Goal: Use online tool/utility: Utilize a website feature to perform a specific function

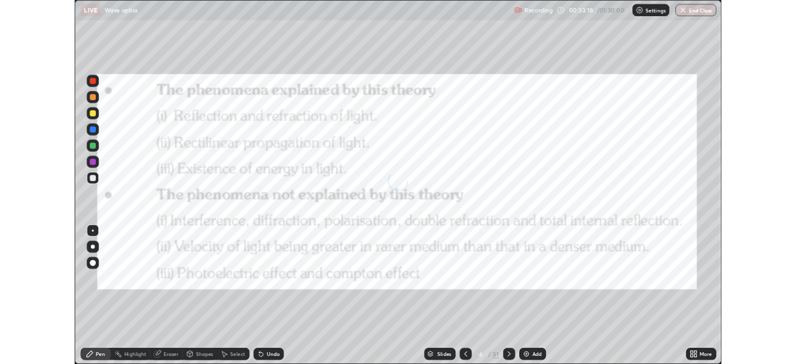
scroll to position [448, 796]
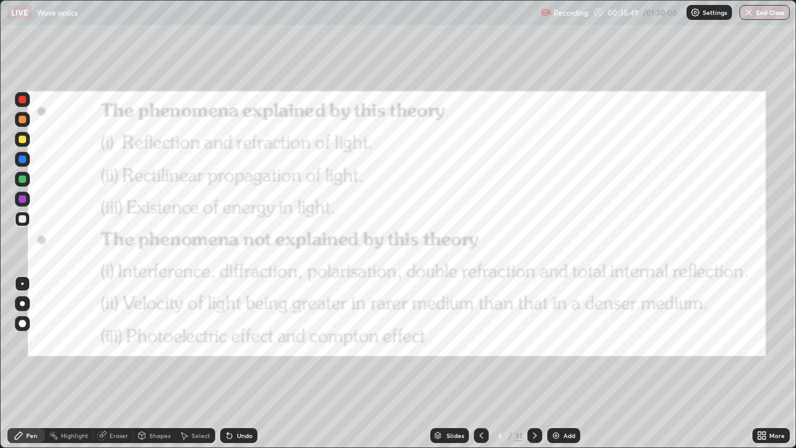
click at [535, 434] on icon at bounding box center [535, 436] width 10 height 10
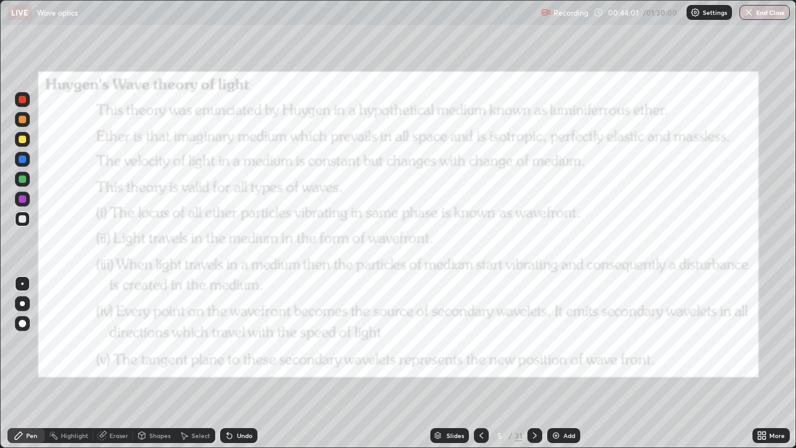
click at [534, 438] on icon at bounding box center [535, 436] width 10 height 10
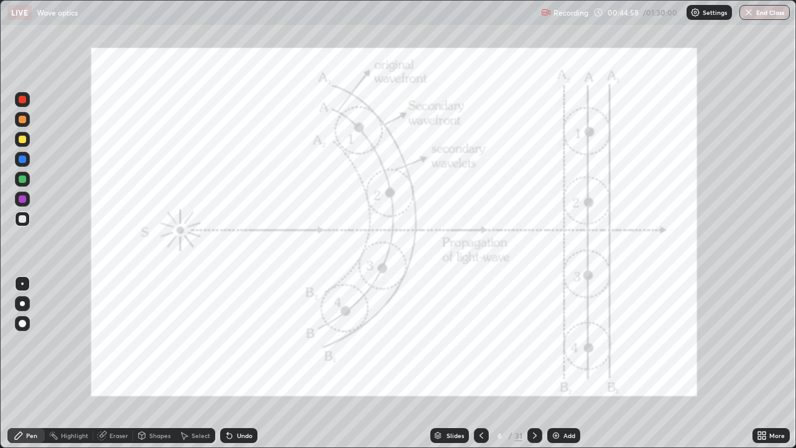
click at [27, 100] on div at bounding box center [22, 99] width 15 height 15
click at [237, 437] on div "Undo" at bounding box center [245, 435] width 16 height 6
click at [237, 439] on div "Undo" at bounding box center [238, 435] width 37 height 15
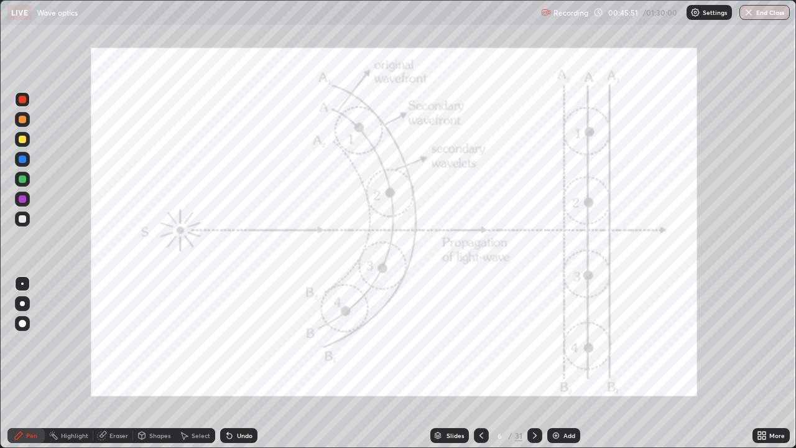
click at [238, 440] on div "Undo" at bounding box center [238, 435] width 37 height 15
click at [239, 441] on div "Undo" at bounding box center [238, 435] width 37 height 15
click at [238, 441] on div "Undo" at bounding box center [238, 435] width 37 height 15
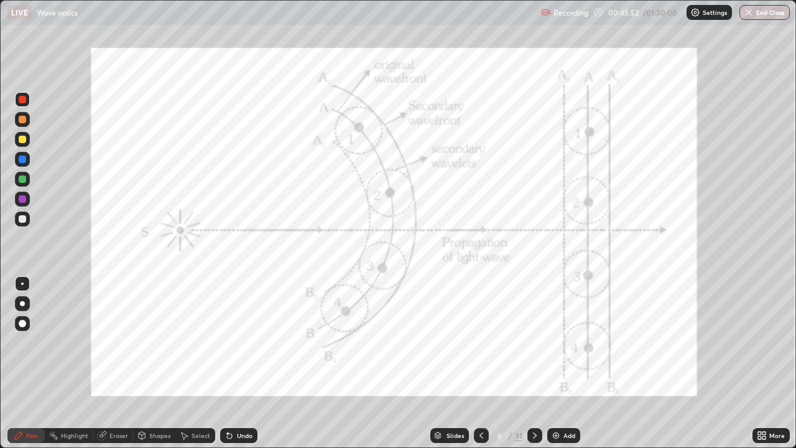
click at [238, 441] on div "Undo" at bounding box center [238, 435] width 37 height 15
click at [238, 442] on div "Undo" at bounding box center [238, 435] width 37 height 15
click at [238, 441] on div "Undo" at bounding box center [238, 435] width 37 height 15
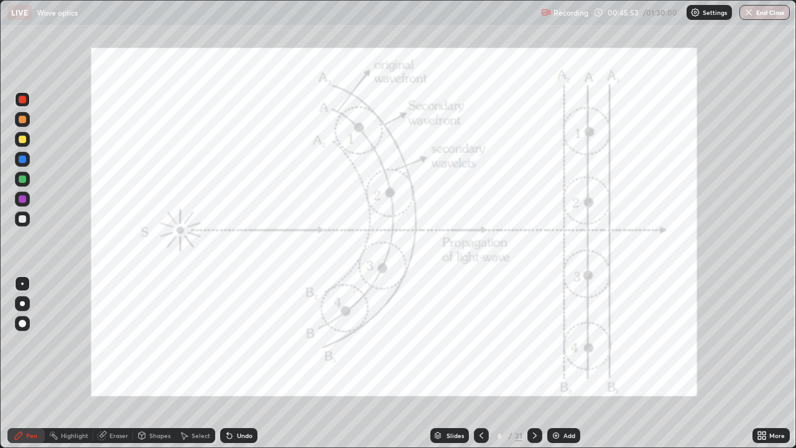
click at [238, 440] on div "Undo" at bounding box center [238, 435] width 37 height 15
click at [239, 441] on div "Undo" at bounding box center [238, 435] width 37 height 15
click at [237, 441] on div "Undo" at bounding box center [238, 435] width 37 height 15
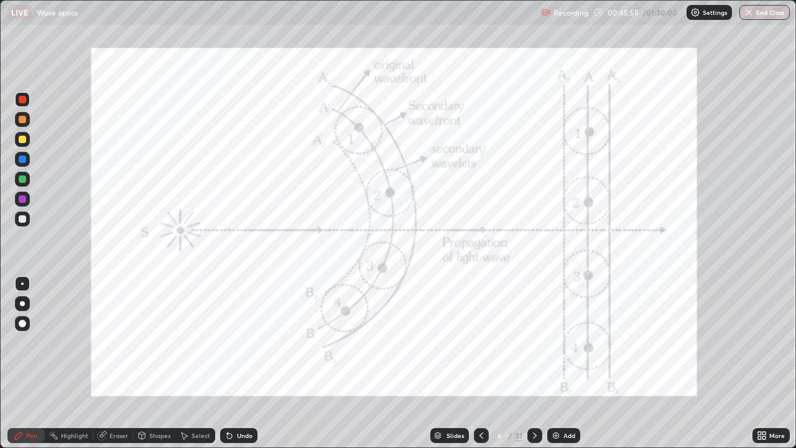
click at [238, 441] on div "Undo" at bounding box center [238, 435] width 37 height 15
click at [535, 437] on icon at bounding box center [535, 436] width 10 height 10
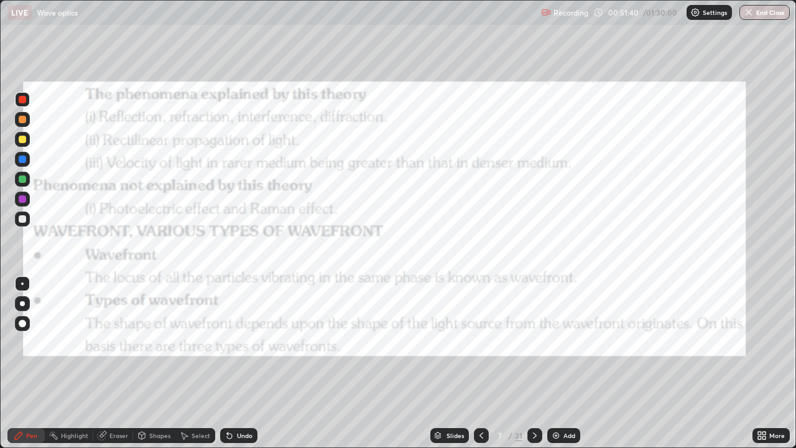
click at [535, 437] on icon at bounding box center [535, 436] width 10 height 10
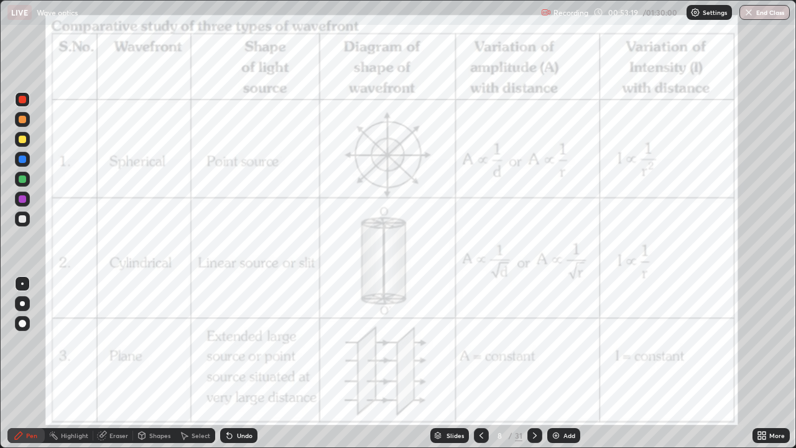
click at [482, 438] on icon at bounding box center [482, 435] width 4 height 6
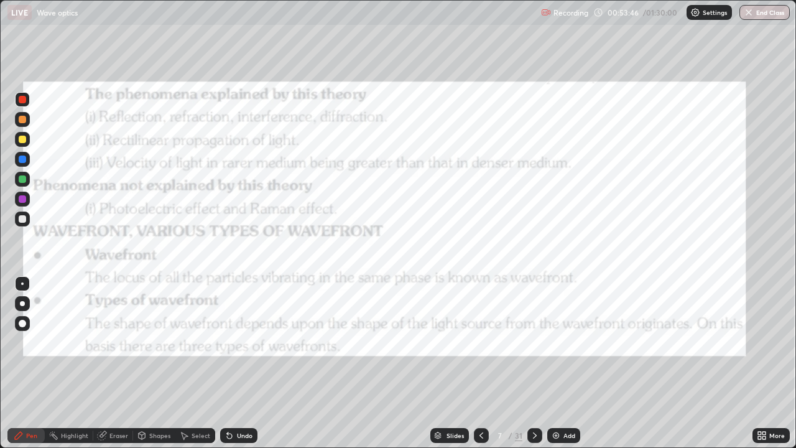
click at [533, 436] on icon at bounding box center [535, 436] width 10 height 10
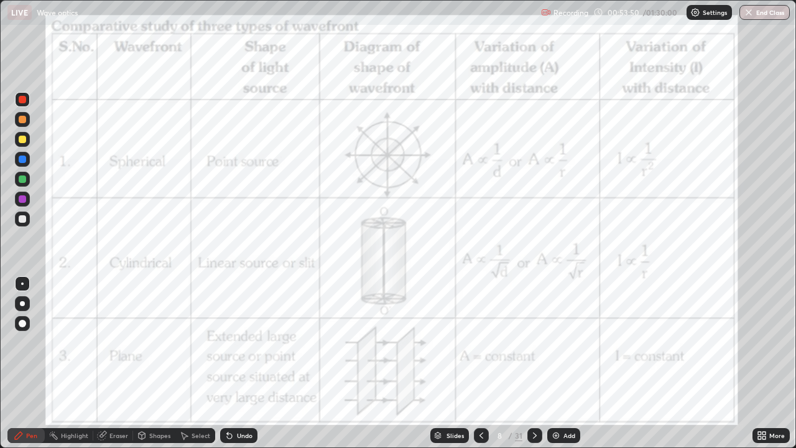
click at [528, 435] on div at bounding box center [535, 435] width 15 height 15
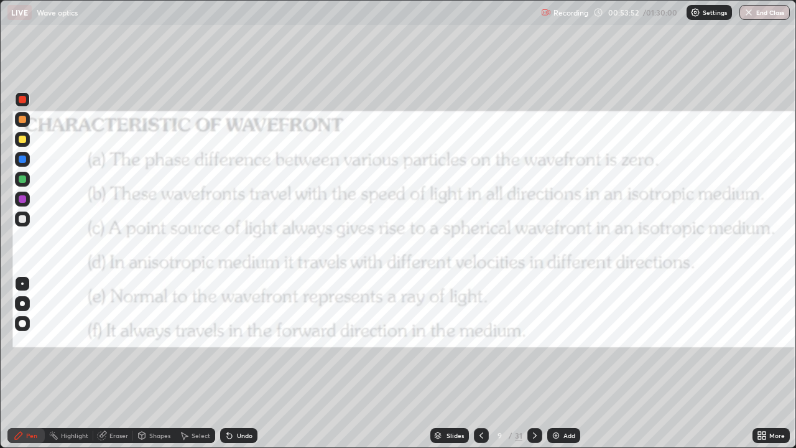
click at [480, 436] on icon at bounding box center [482, 436] width 10 height 10
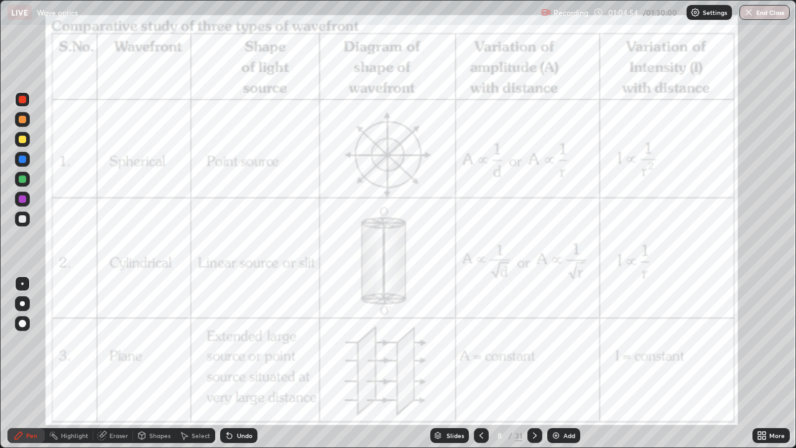
click at [200, 437] on div "Select" at bounding box center [201, 435] width 19 height 6
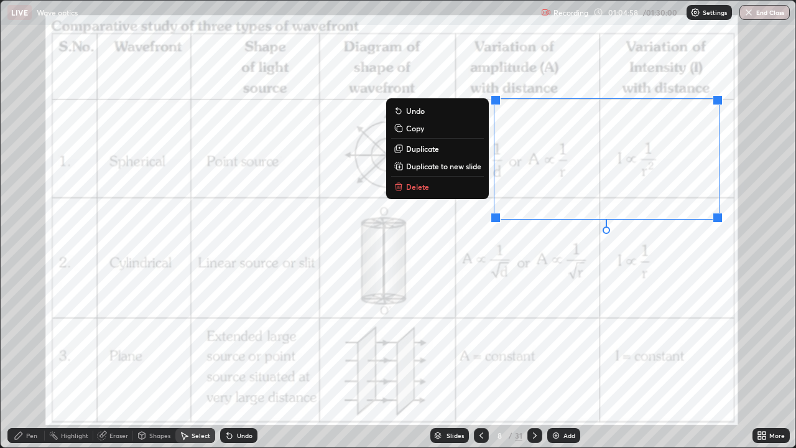
click at [421, 187] on p "Delete" at bounding box center [417, 187] width 23 height 10
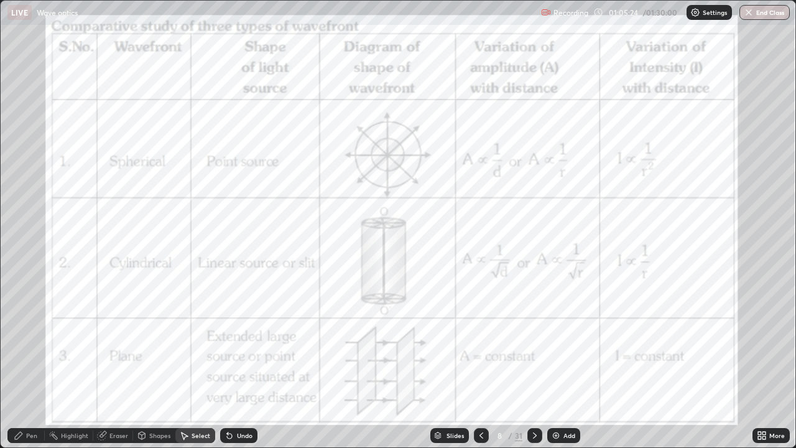
click at [35, 434] on div "Pen" at bounding box center [31, 435] width 11 height 6
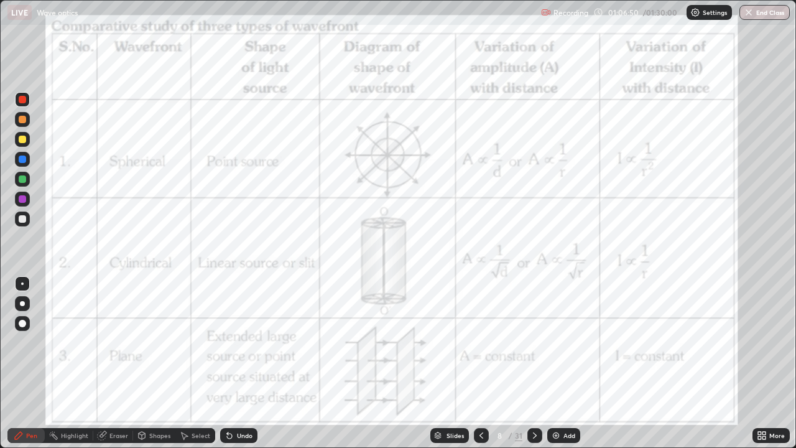
click at [536, 432] on icon at bounding box center [535, 436] width 10 height 10
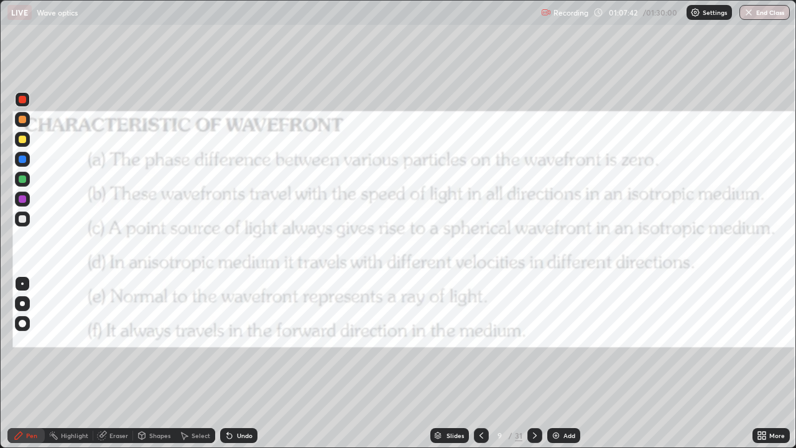
click at [478, 435] on icon at bounding box center [482, 436] width 10 height 10
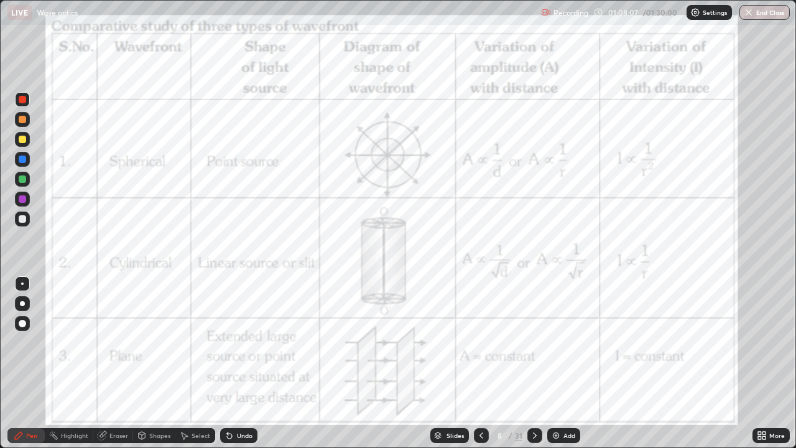
click at [539, 434] on div at bounding box center [535, 435] width 15 height 15
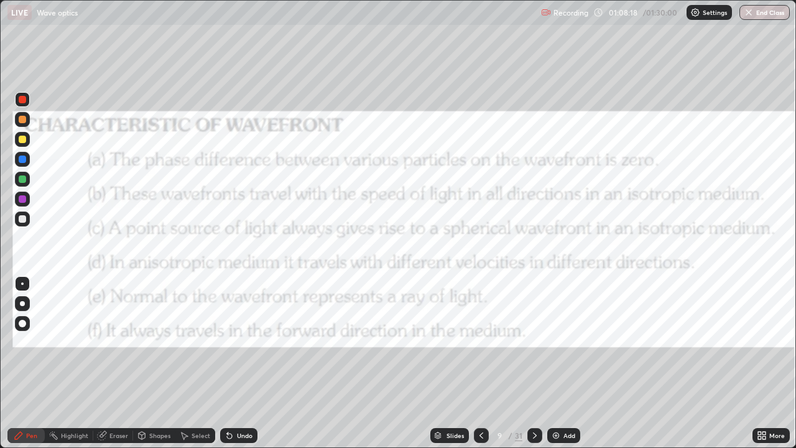
click at [478, 439] on icon at bounding box center [482, 436] width 10 height 10
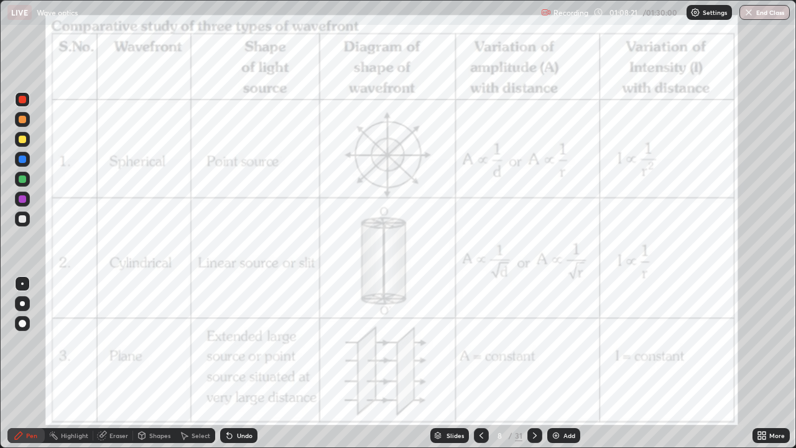
click at [480, 436] on icon at bounding box center [482, 436] width 10 height 10
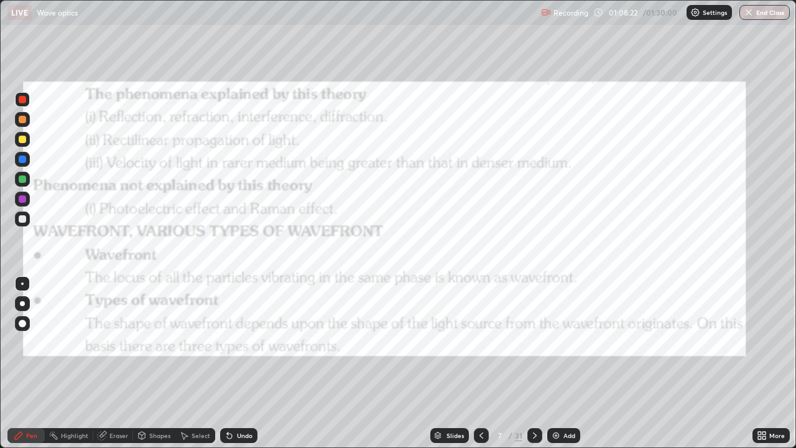
click at [480, 436] on icon at bounding box center [482, 436] width 10 height 10
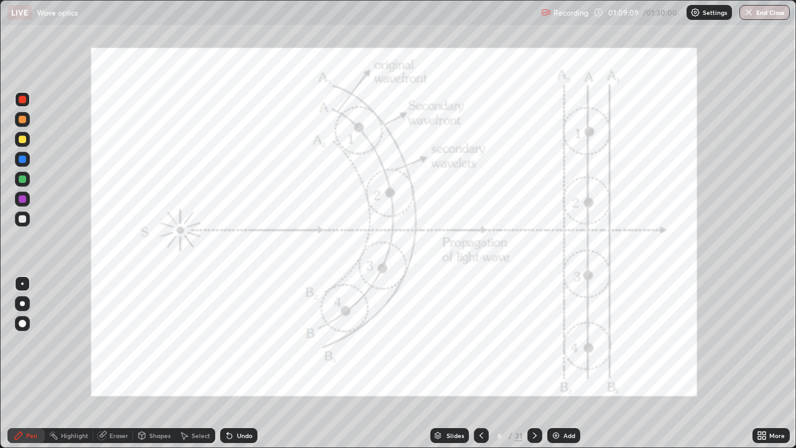
click at [202, 441] on div "Select" at bounding box center [195, 435] width 40 height 15
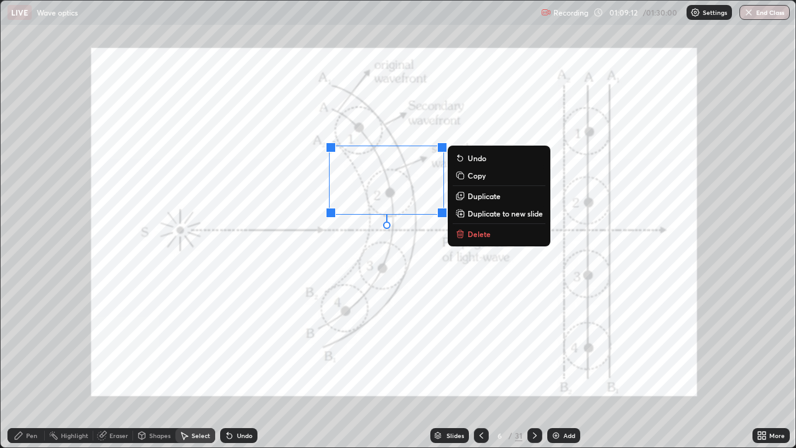
click at [481, 235] on p "Delete" at bounding box center [479, 234] width 23 height 10
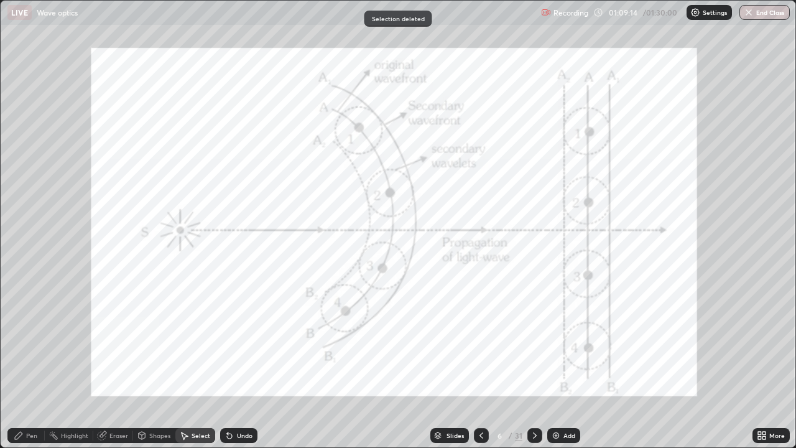
click at [533, 434] on icon at bounding box center [535, 436] width 10 height 10
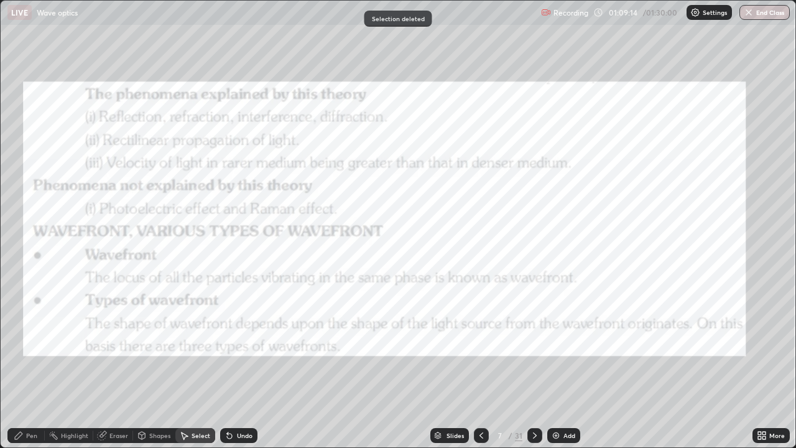
click at [533, 434] on icon at bounding box center [535, 436] width 10 height 10
click at [534, 436] on icon at bounding box center [535, 436] width 10 height 10
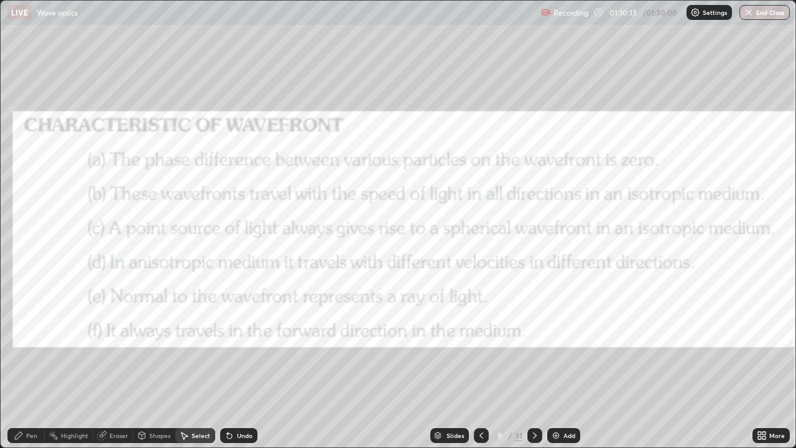
click at [533, 437] on icon at bounding box center [535, 435] width 4 height 6
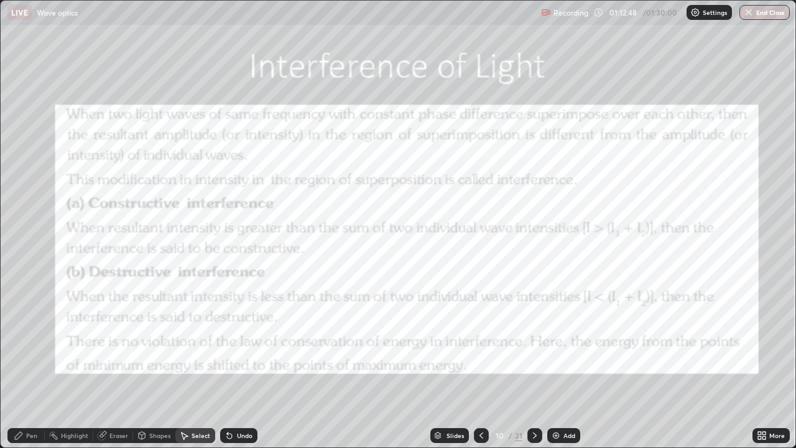
click at [34, 437] on div "Pen" at bounding box center [31, 435] width 11 height 6
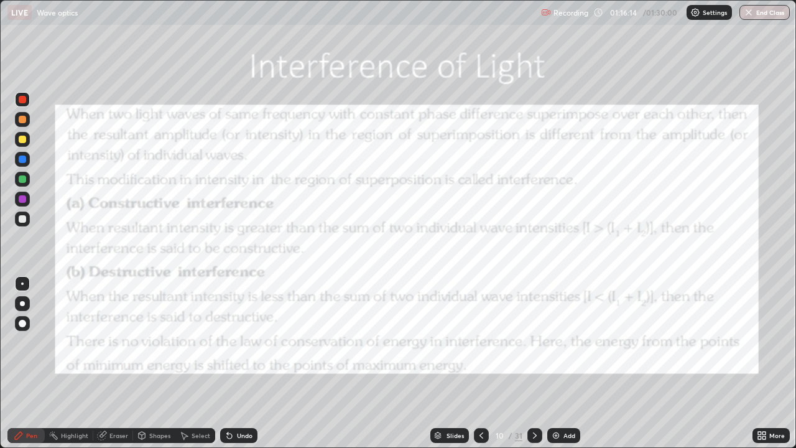
click at [534, 433] on icon at bounding box center [535, 436] width 10 height 10
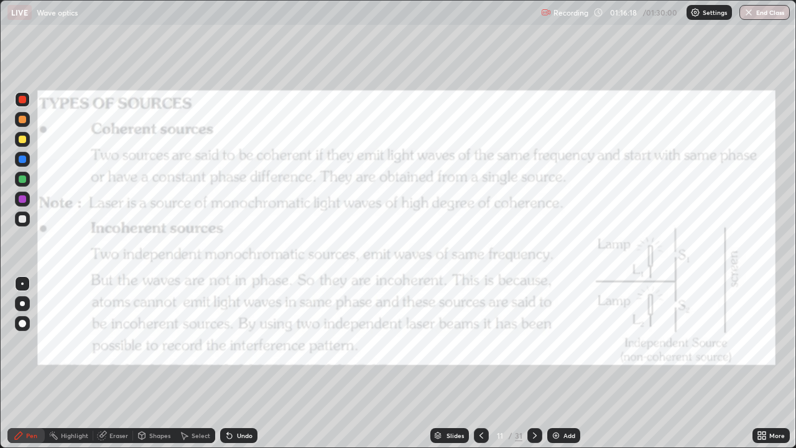
click at [533, 432] on icon at bounding box center [535, 436] width 10 height 10
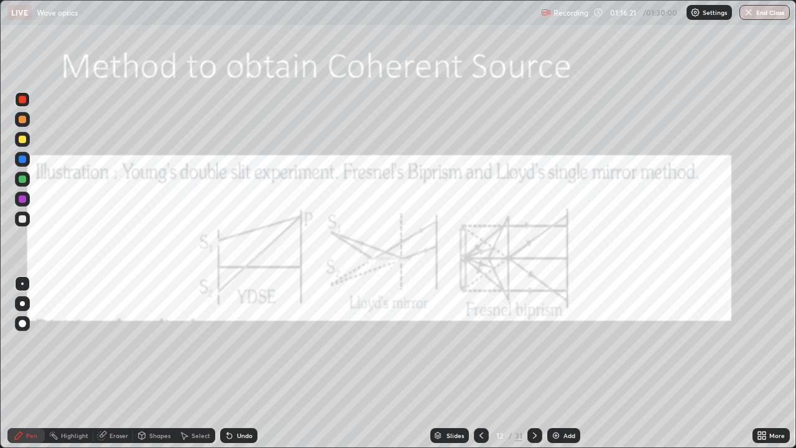
click at [534, 436] on icon at bounding box center [535, 436] width 10 height 10
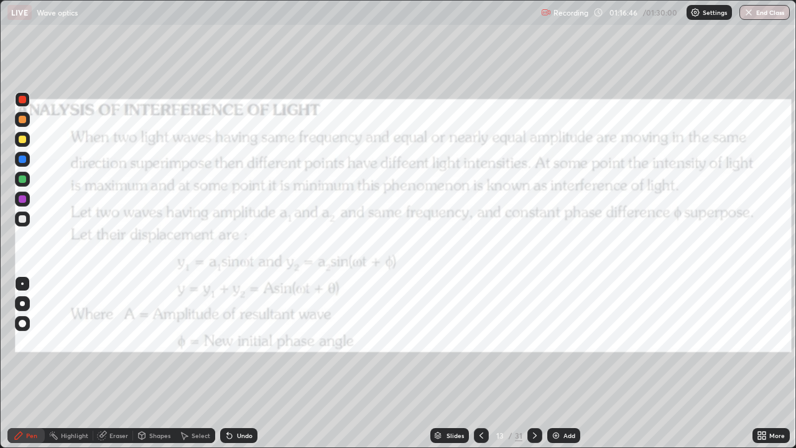
click at [533, 435] on icon at bounding box center [535, 436] width 10 height 10
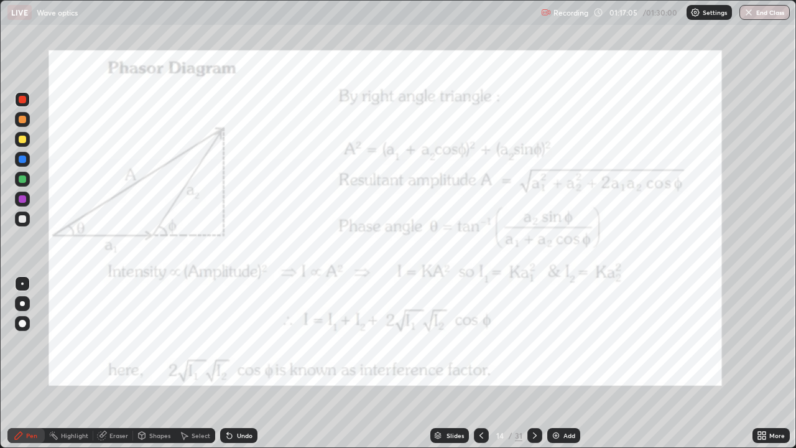
click at [479, 434] on icon at bounding box center [482, 436] width 10 height 10
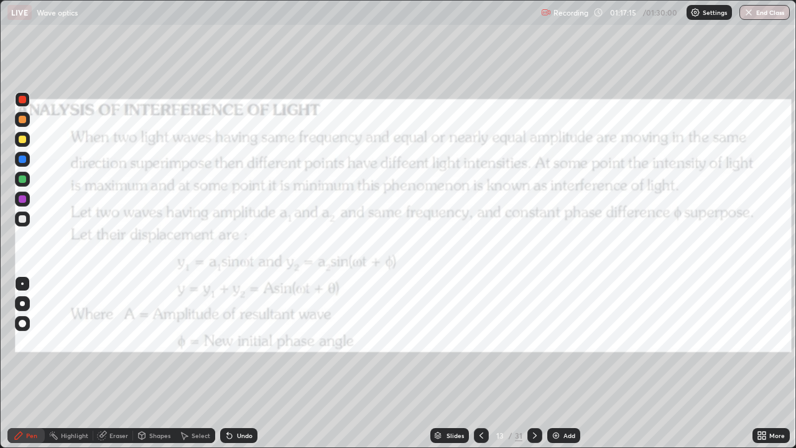
click at [243, 436] on div "Undo" at bounding box center [245, 435] width 16 height 6
click at [534, 436] on icon at bounding box center [535, 436] width 10 height 10
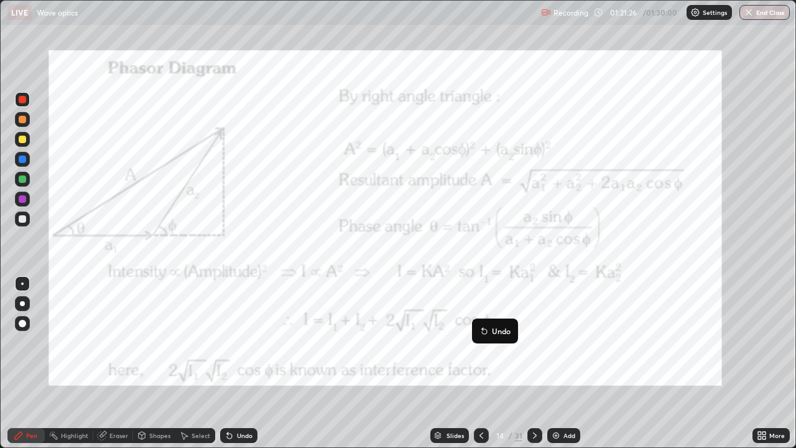
click at [534, 436] on icon at bounding box center [535, 435] width 4 height 6
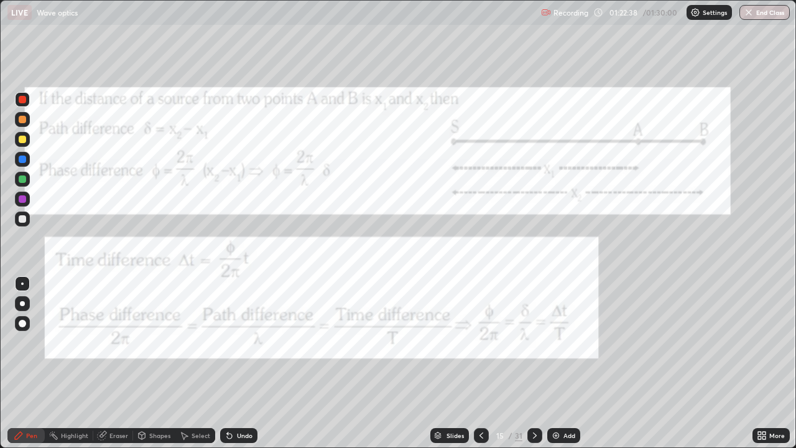
click at [534, 436] on icon at bounding box center [535, 436] width 10 height 10
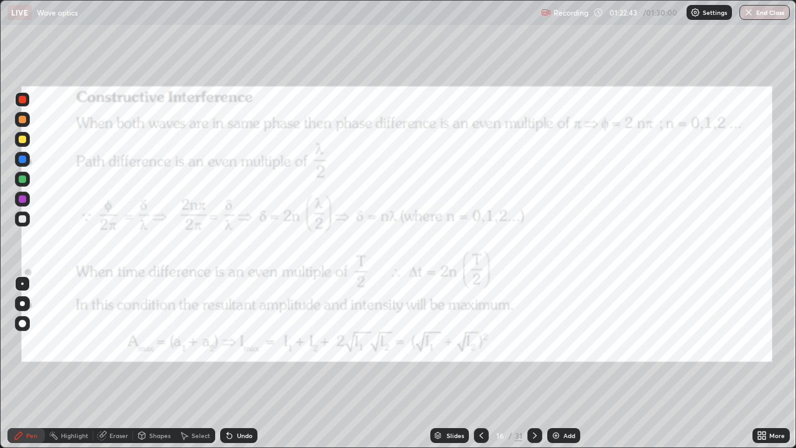
click at [534, 436] on icon at bounding box center [535, 436] width 10 height 10
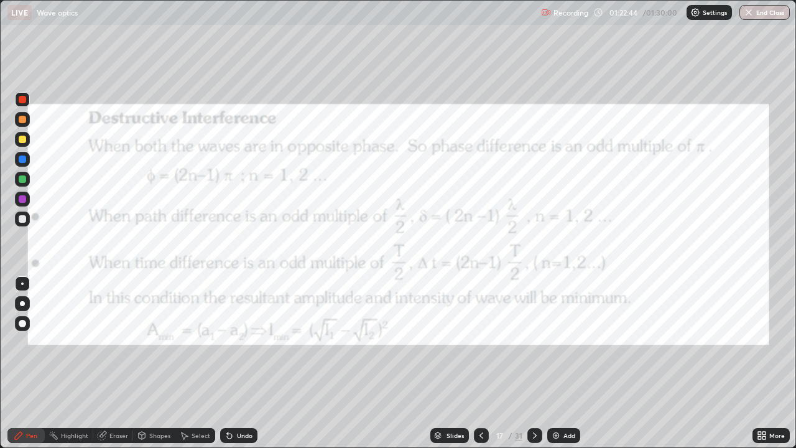
click at [535, 435] on icon at bounding box center [535, 435] width 4 height 6
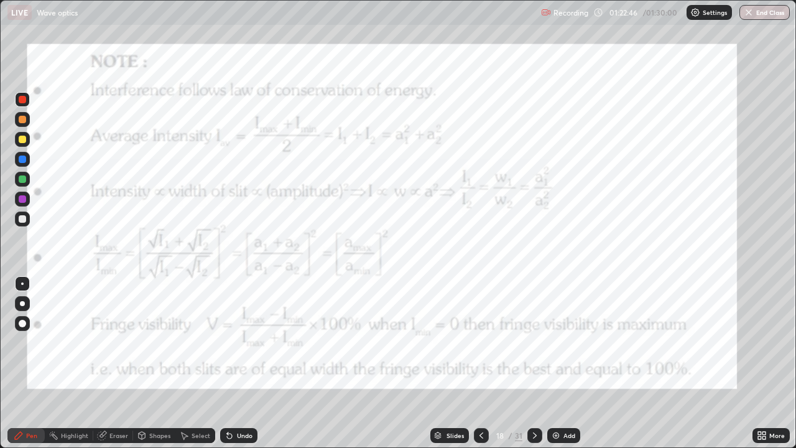
click at [533, 439] on icon at bounding box center [535, 436] width 10 height 10
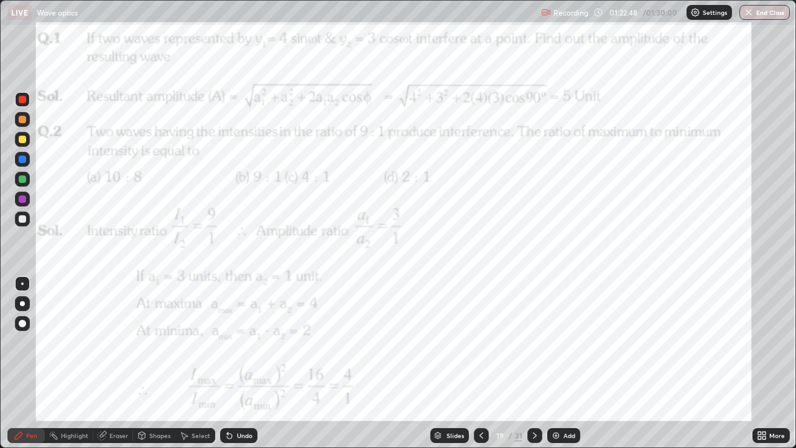
click at [482, 432] on icon at bounding box center [482, 436] width 10 height 10
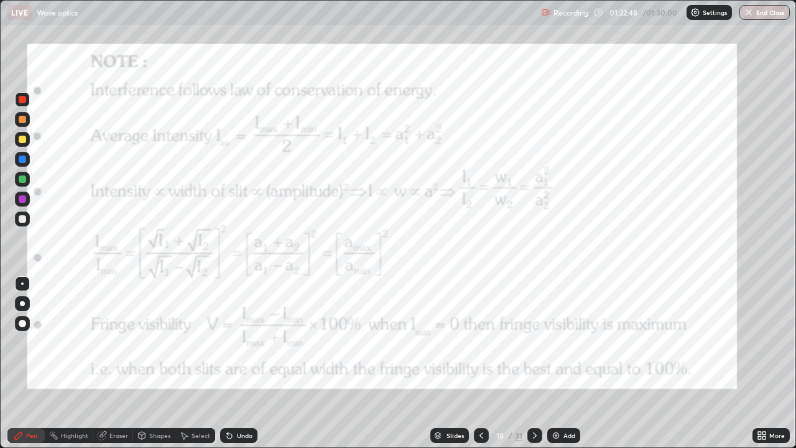
click at [480, 436] on icon at bounding box center [482, 436] width 10 height 10
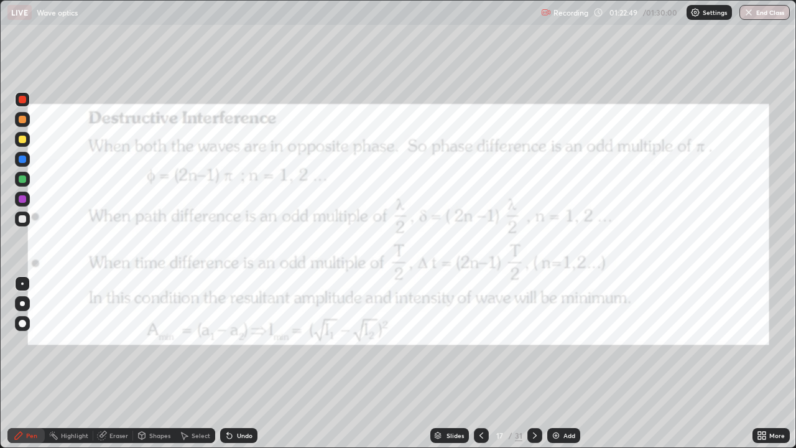
click at [481, 437] on icon at bounding box center [482, 435] width 4 height 6
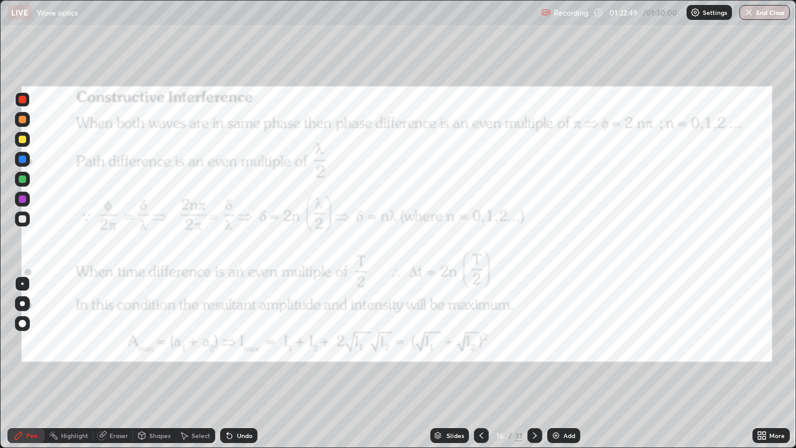
click at [478, 434] on icon at bounding box center [482, 436] width 10 height 10
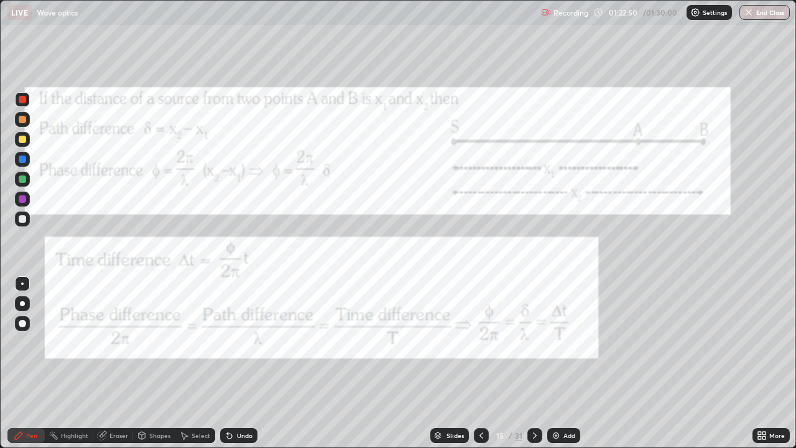
click at [479, 434] on icon at bounding box center [482, 436] width 10 height 10
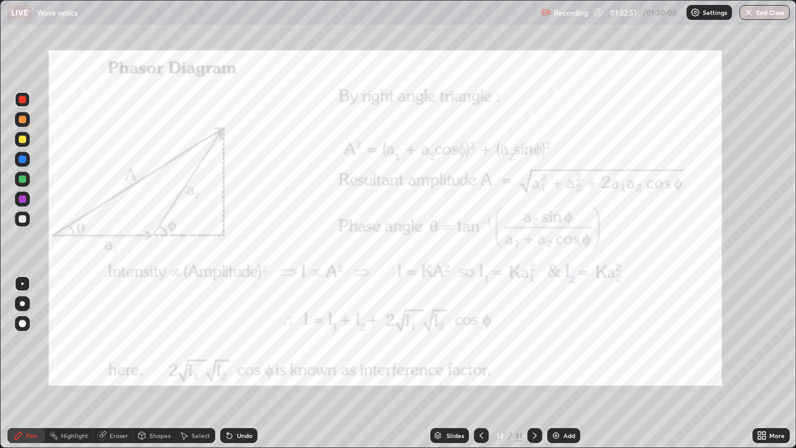
click at [480, 436] on icon at bounding box center [482, 436] width 10 height 10
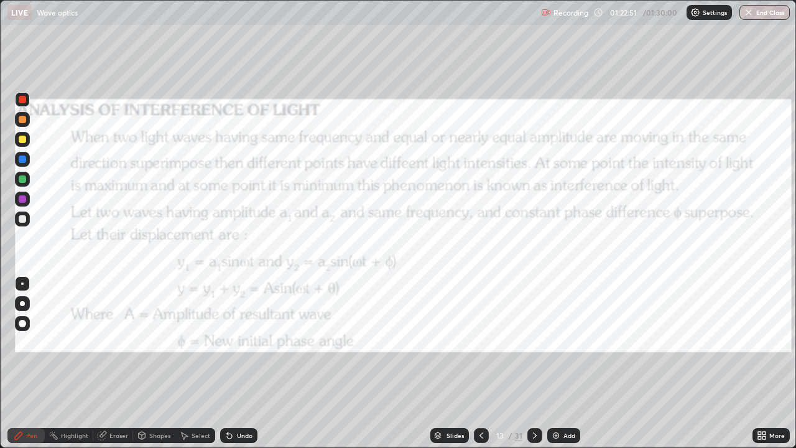
click at [480, 436] on icon at bounding box center [482, 436] width 10 height 10
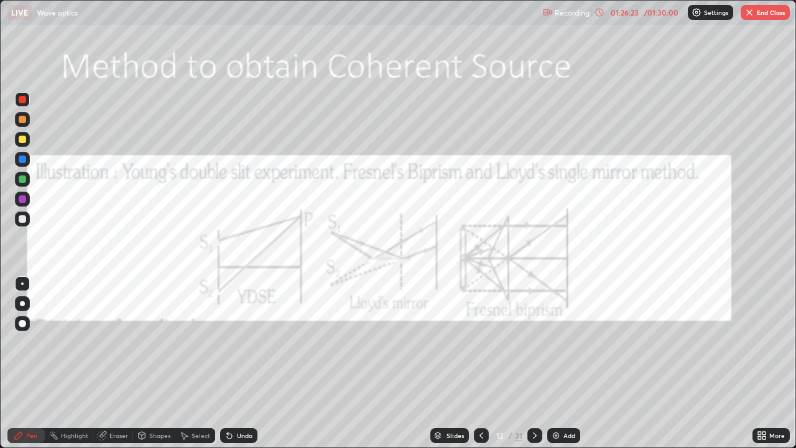
click at [748, 17] on img "button" at bounding box center [750, 12] width 10 height 10
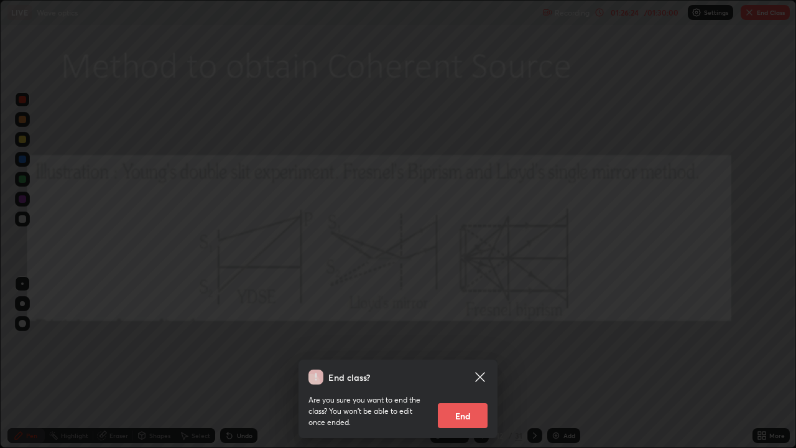
click at [464, 417] on button "End" at bounding box center [463, 415] width 50 height 25
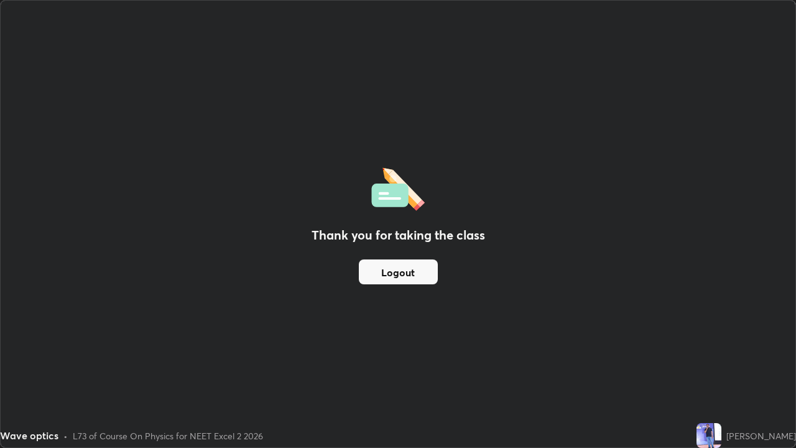
click at [404, 273] on button "Logout" at bounding box center [398, 271] width 79 height 25
click at [391, 273] on button "Logout" at bounding box center [398, 271] width 79 height 25
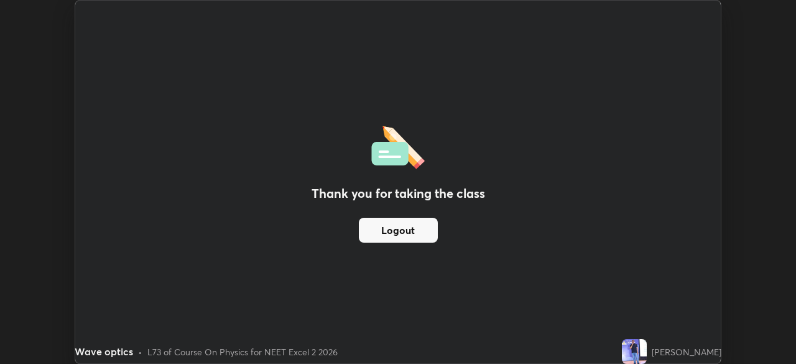
scroll to position [61856, 61424]
